Goal: Task Accomplishment & Management: Complete application form

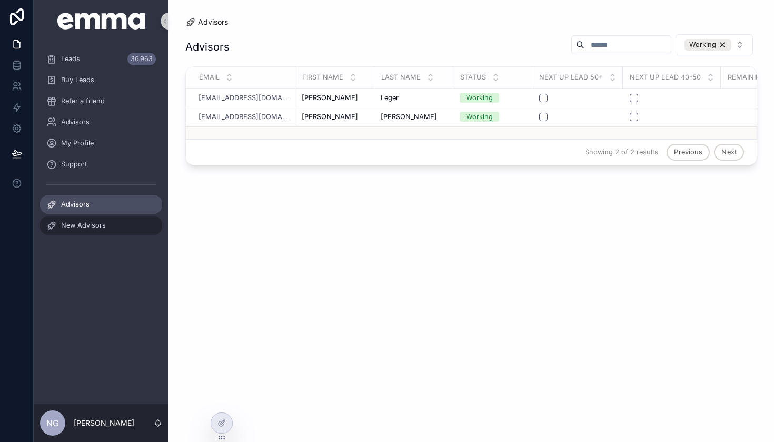
click at [102, 221] on span "New Advisors" at bounding box center [83, 225] width 45 height 8
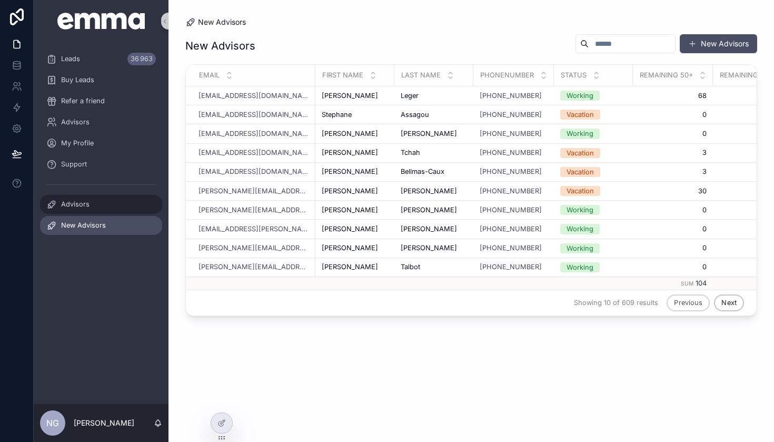
click at [83, 206] on span "Advisors" at bounding box center [75, 204] width 28 height 8
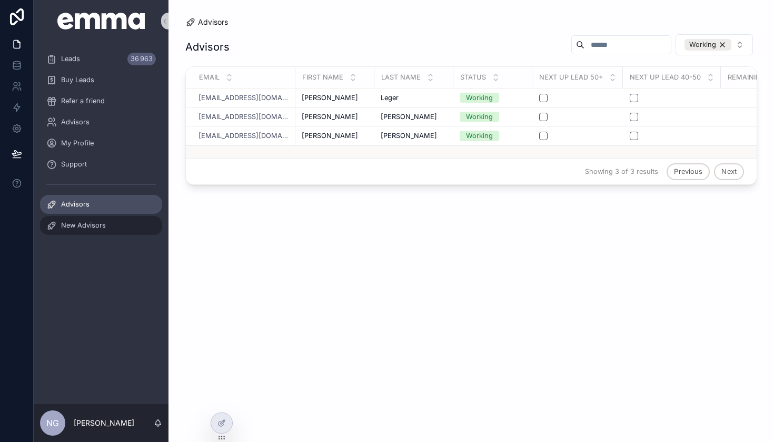
click at [109, 221] on div "New Advisors" at bounding box center [100, 225] width 109 height 17
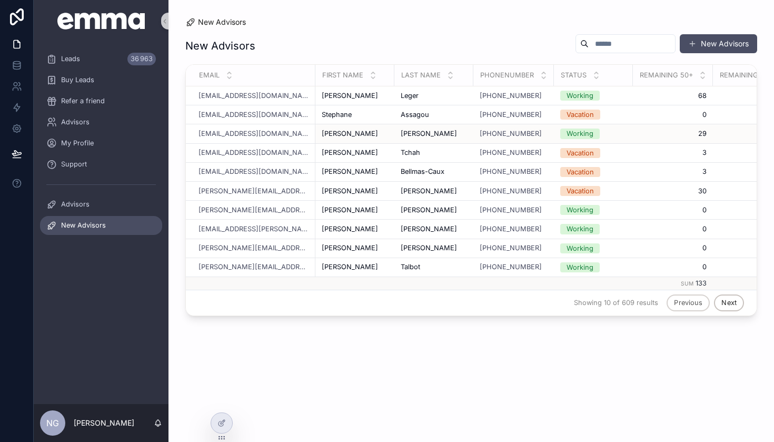
click at [361, 135] on div "[PERSON_NAME] [PERSON_NAME]" at bounding box center [355, 134] width 66 height 8
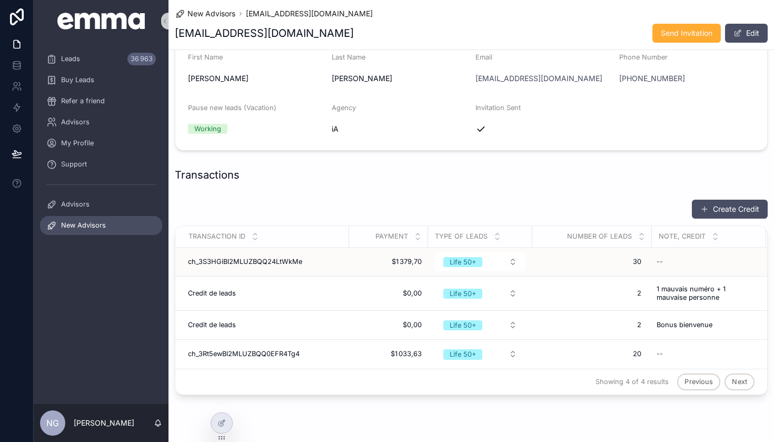
scroll to position [68, 0]
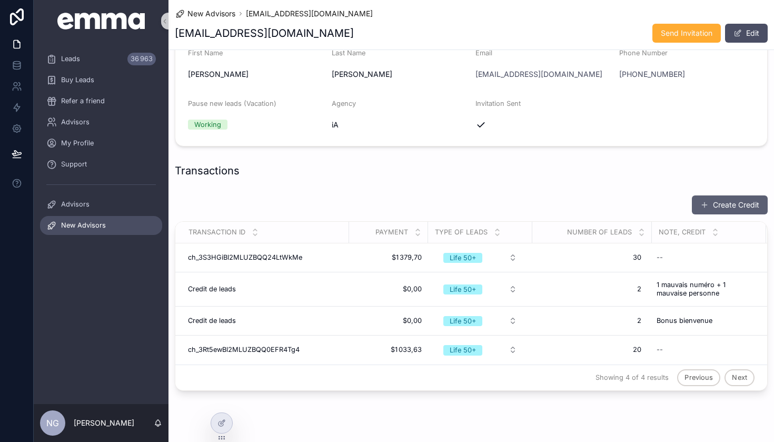
click at [725, 207] on button "Create Credit" at bounding box center [730, 204] width 76 height 19
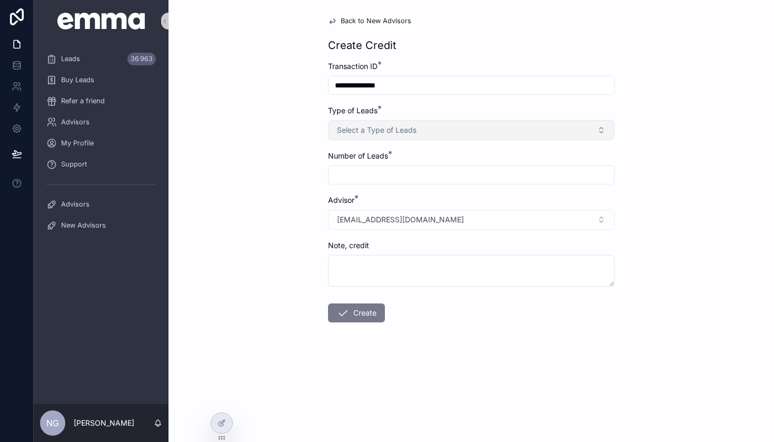
click at [411, 125] on span "Select a Type of Leads" at bounding box center [376, 130] width 79 height 11
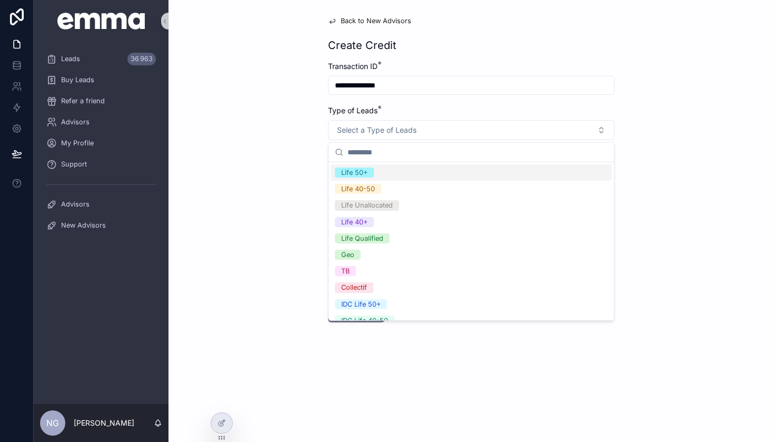
click at [358, 175] on div "Life 50+" at bounding box center [354, 172] width 26 height 10
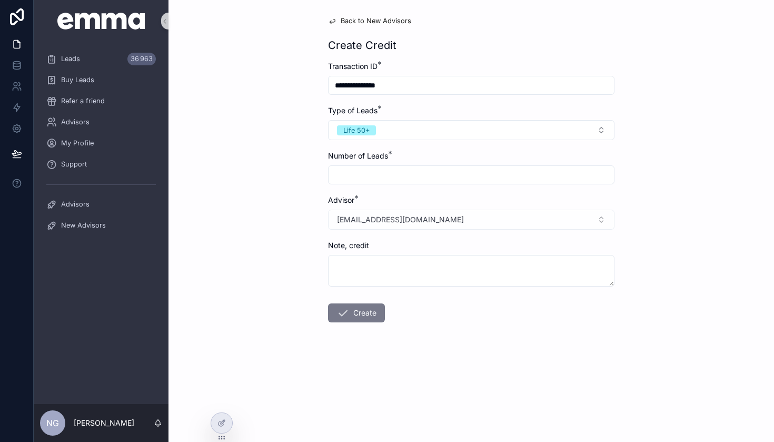
click at [365, 178] on input "scrollable content" at bounding box center [470, 174] width 285 height 15
type input "*"
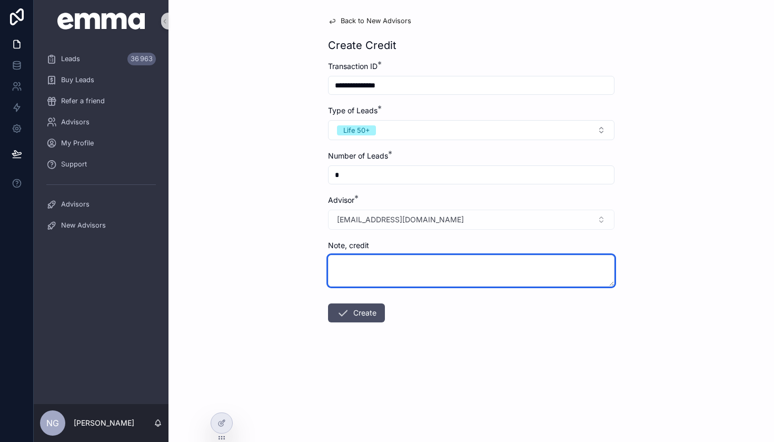
click at [365, 260] on textarea "scrollable content" at bounding box center [471, 271] width 286 height 32
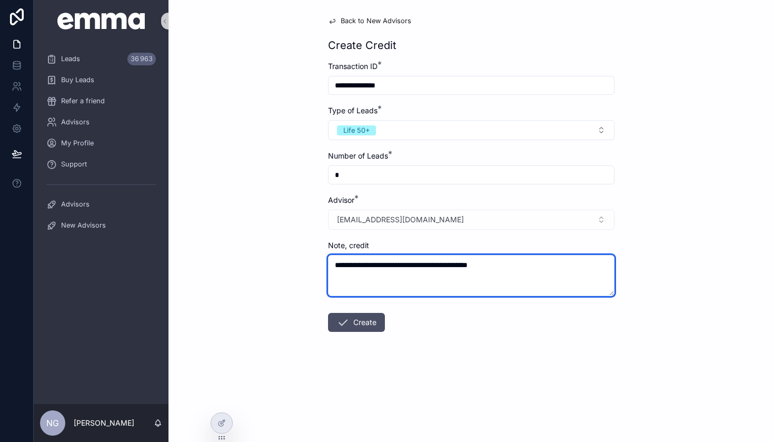
click at [417, 265] on textarea "**********" at bounding box center [471, 275] width 286 height 41
type textarea "**********"
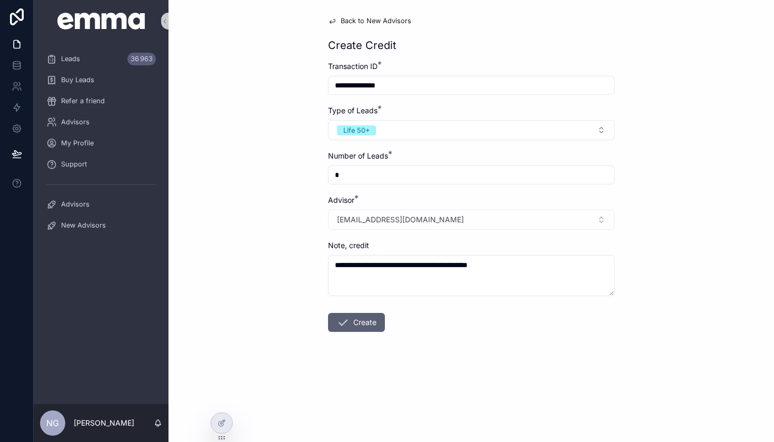
click at [364, 328] on button "Create" at bounding box center [356, 322] width 57 height 19
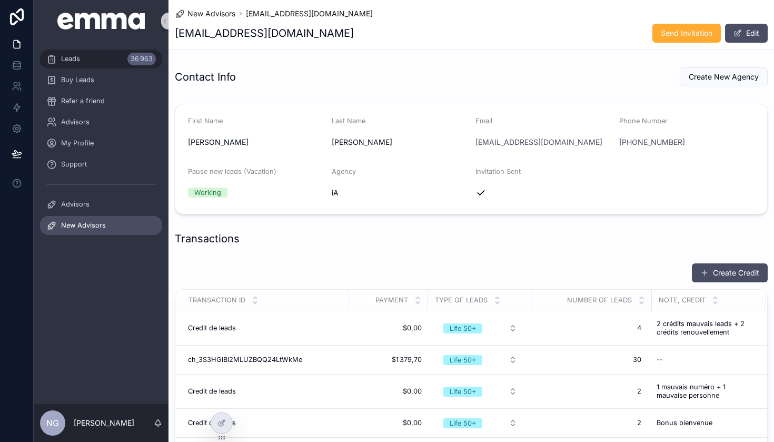
click at [88, 61] on div "Leads 36 963" at bounding box center [100, 59] width 109 height 17
